Goal: Information Seeking & Learning: Learn about a topic

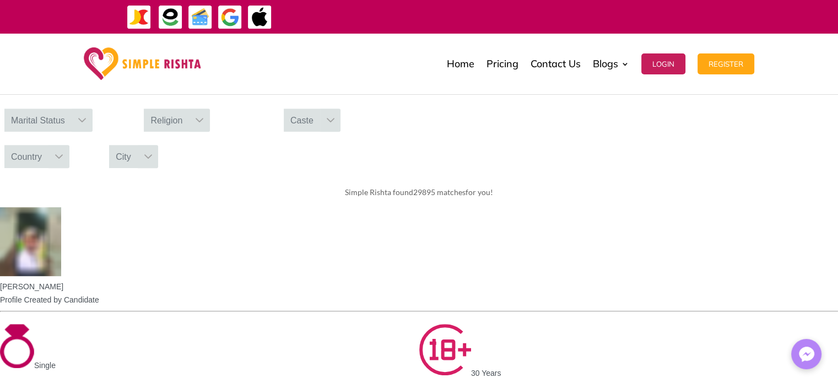
scroll to position [508, 0]
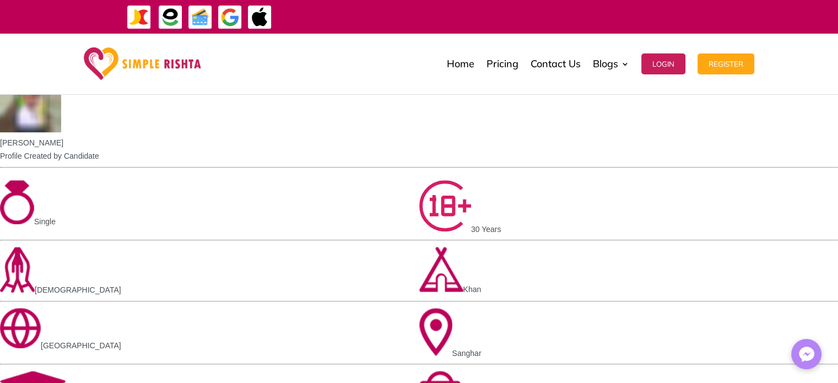
scroll to position [618, 0]
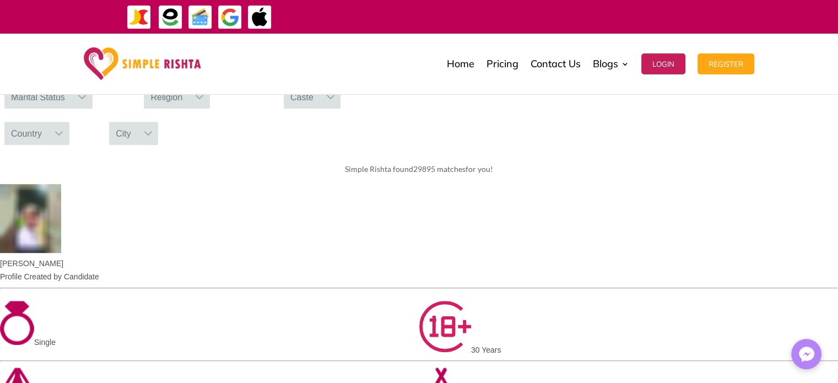
scroll to position [508, 0]
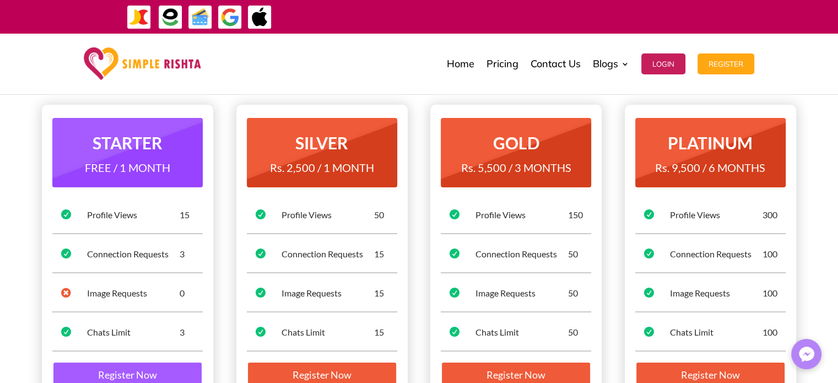
scroll to position [132, 0]
